Goal: Check status: Check status

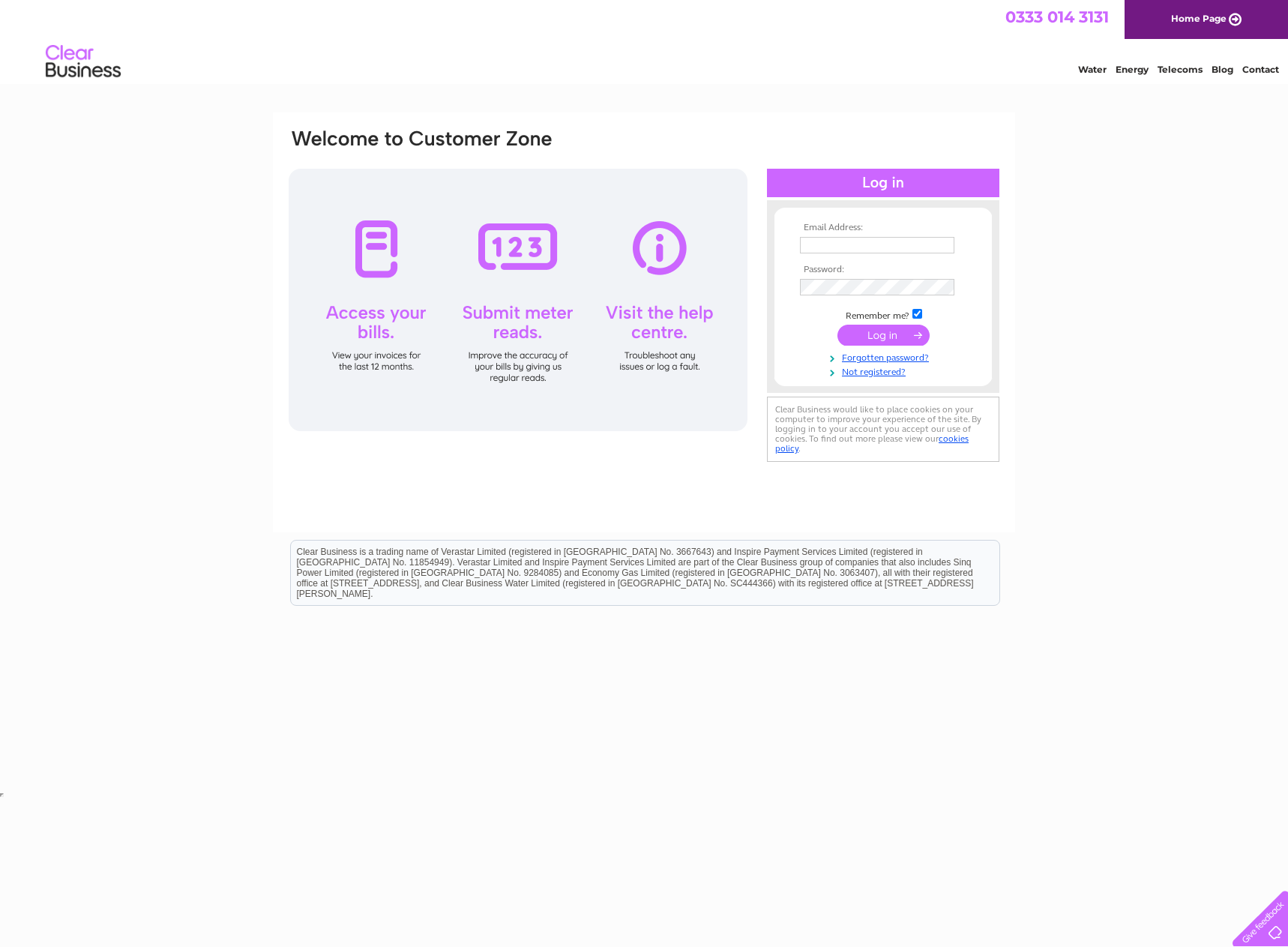
type input "accounts@dndco.uk"
click at [888, 330] on input "submit" at bounding box center [884, 337] width 92 height 21
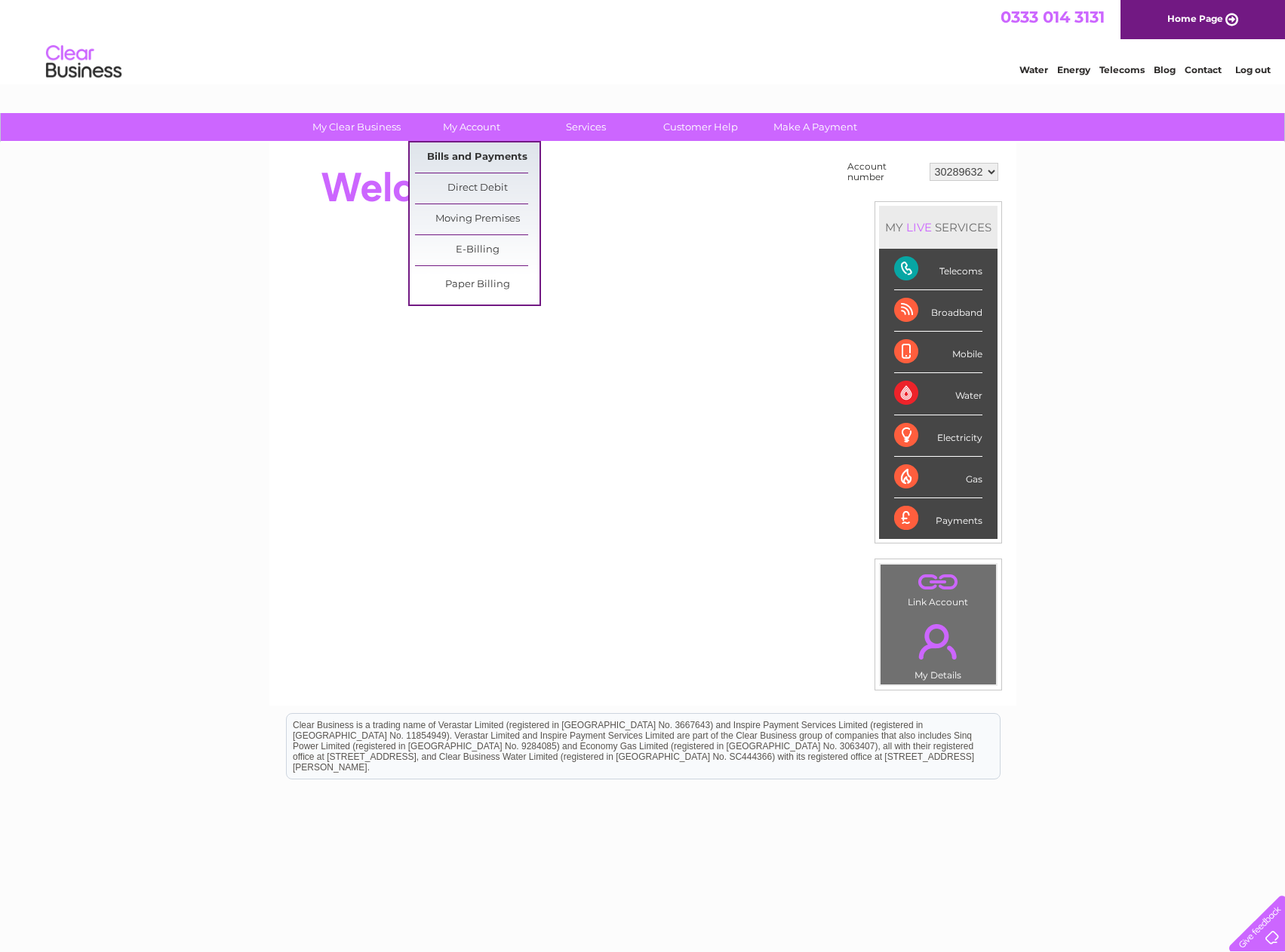
click at [459, 155] on link "Bills and Payments" at bounding box center [477, 157] width 125 height 30
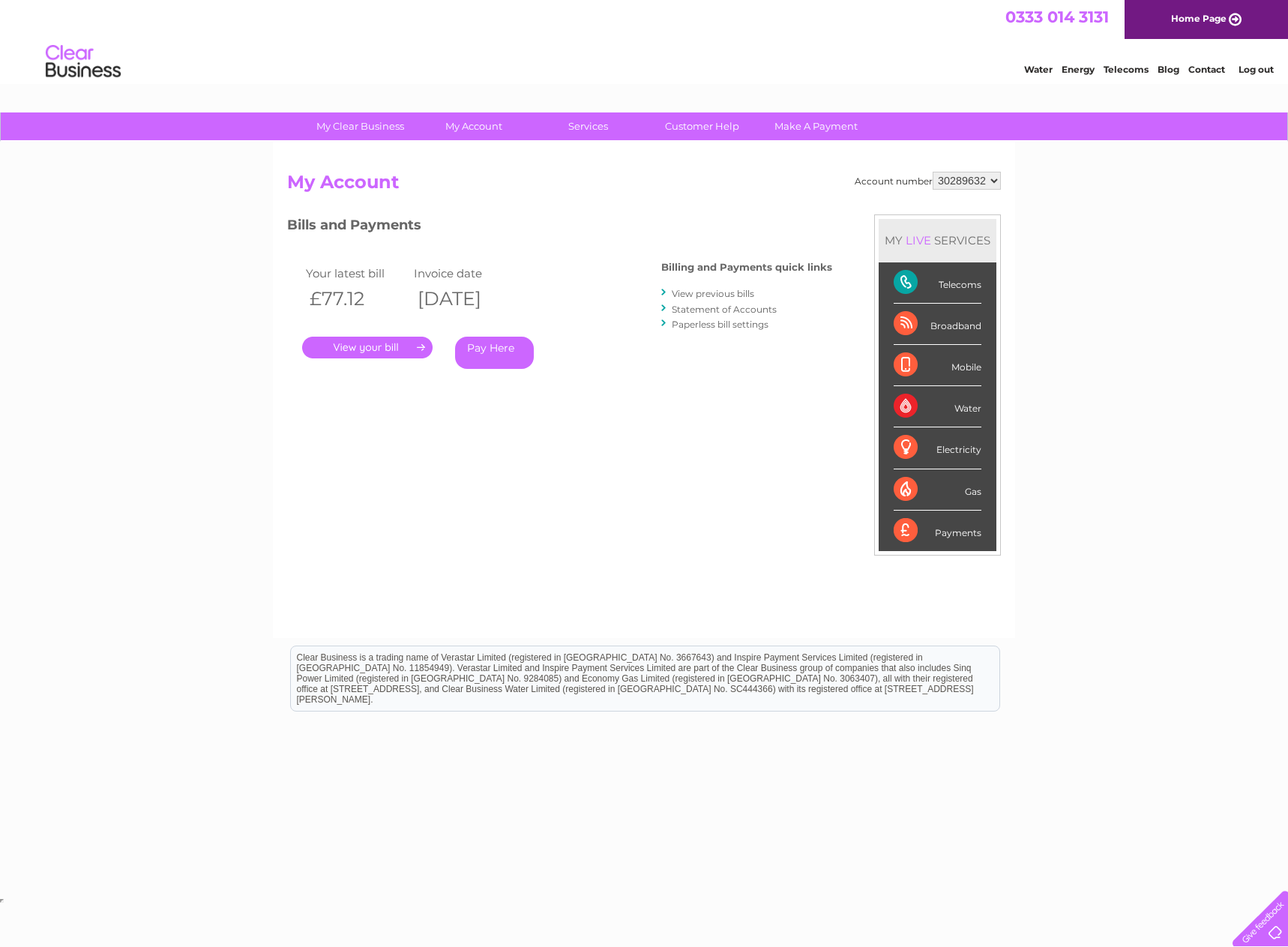
click at [369, 346] on link "." at bounding box center [367, 347] width 131 height 22
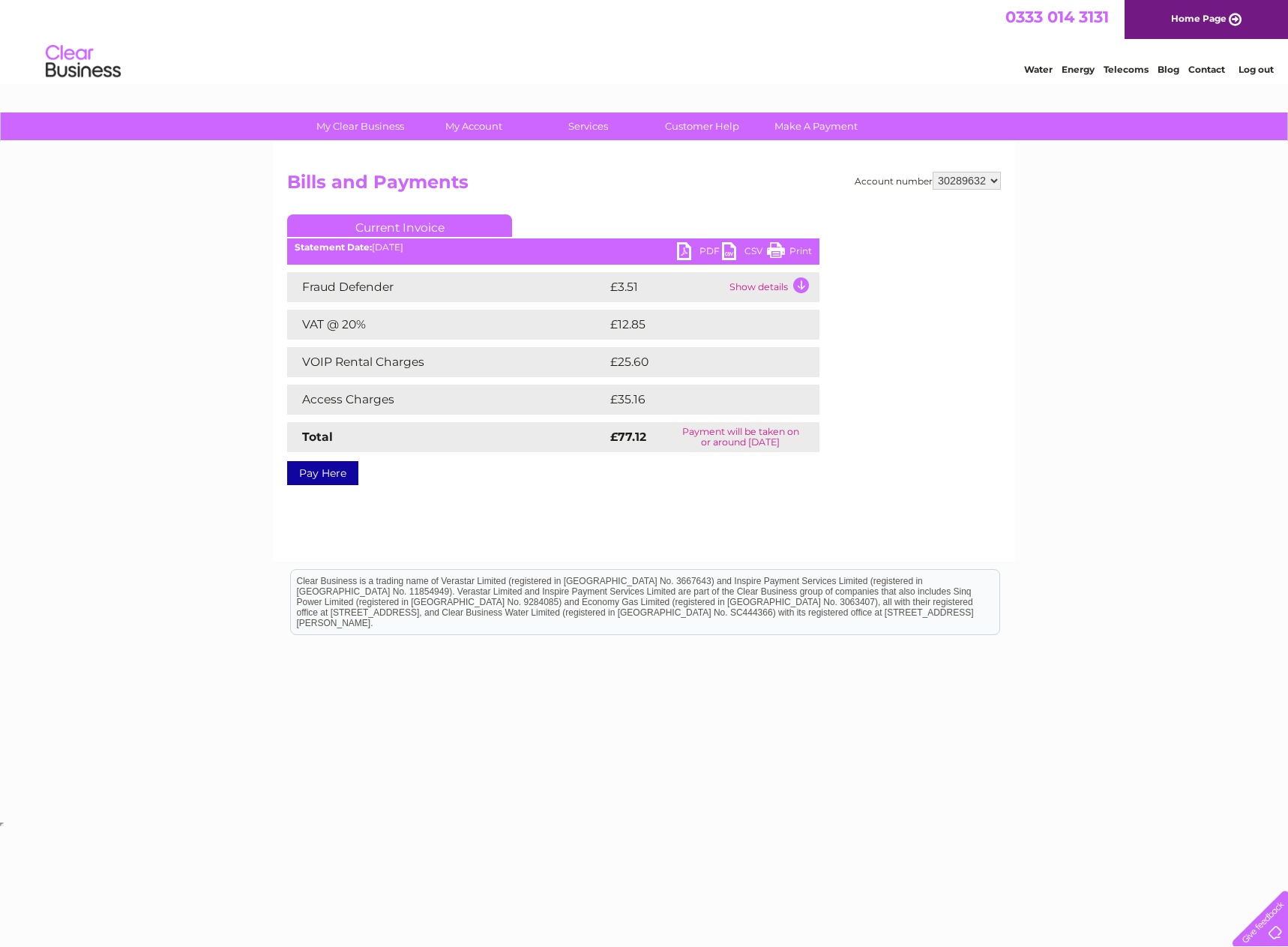
click at [682, 250] on link "PDF" at bounding box center [700, 253] width 45 height 22
click at [1250, 69] on link "Log out" at bounding box center [1257, 69] width 35 height 11
